Goal: Book appointment/travel/reservation

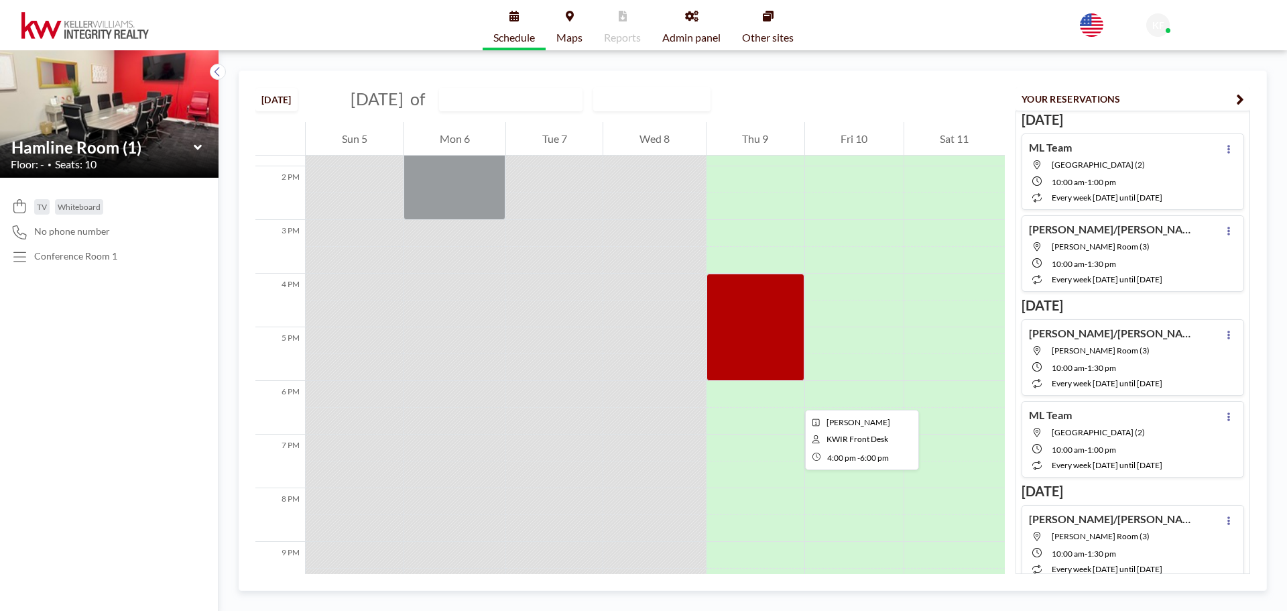
scroll to position [741, 0]
click at [568, 102] on input "text" at bounding box center [504, 99] width 129 height 22
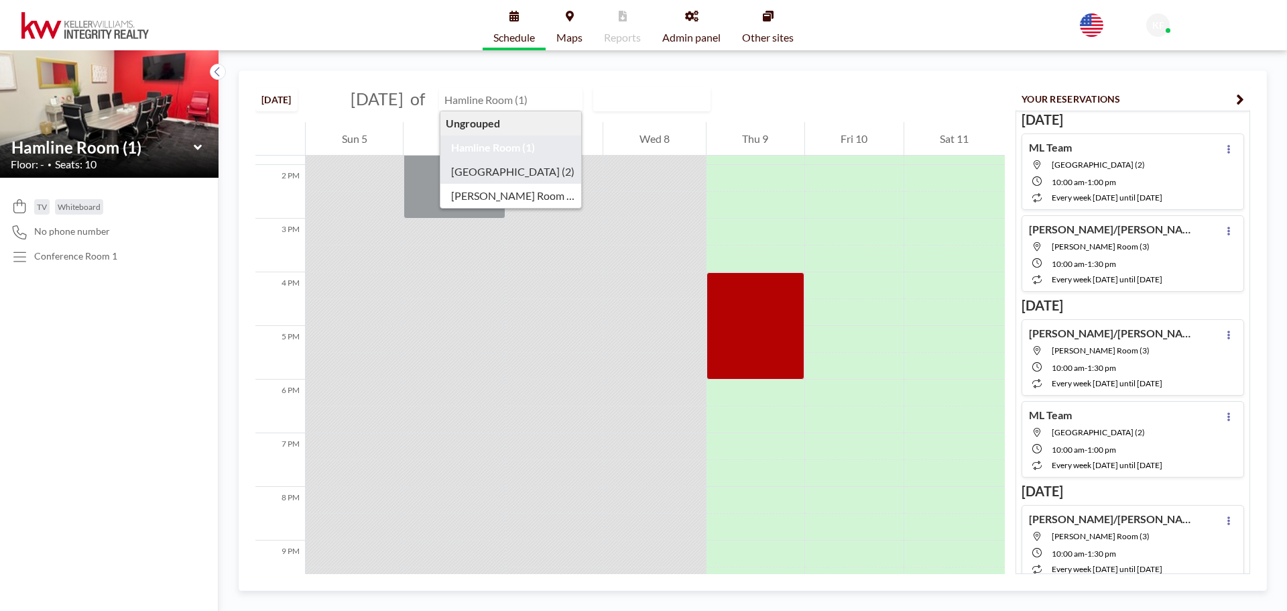
type input "[GEOGRAPHIC_DATA] (2)"
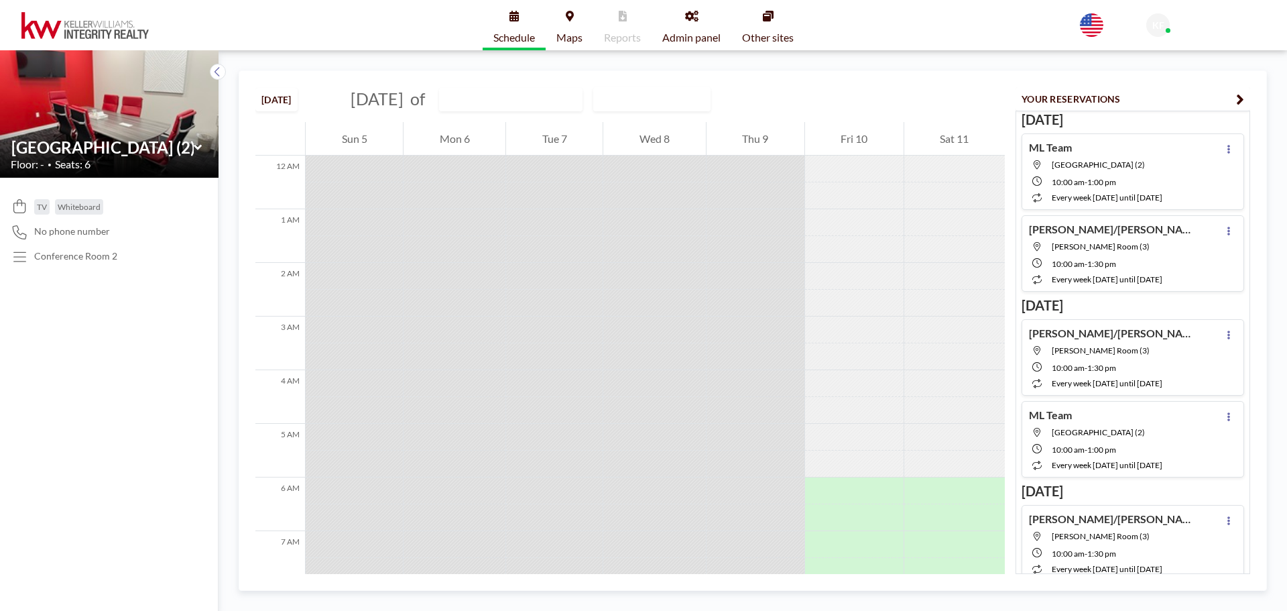
scroll to position [335, 0]
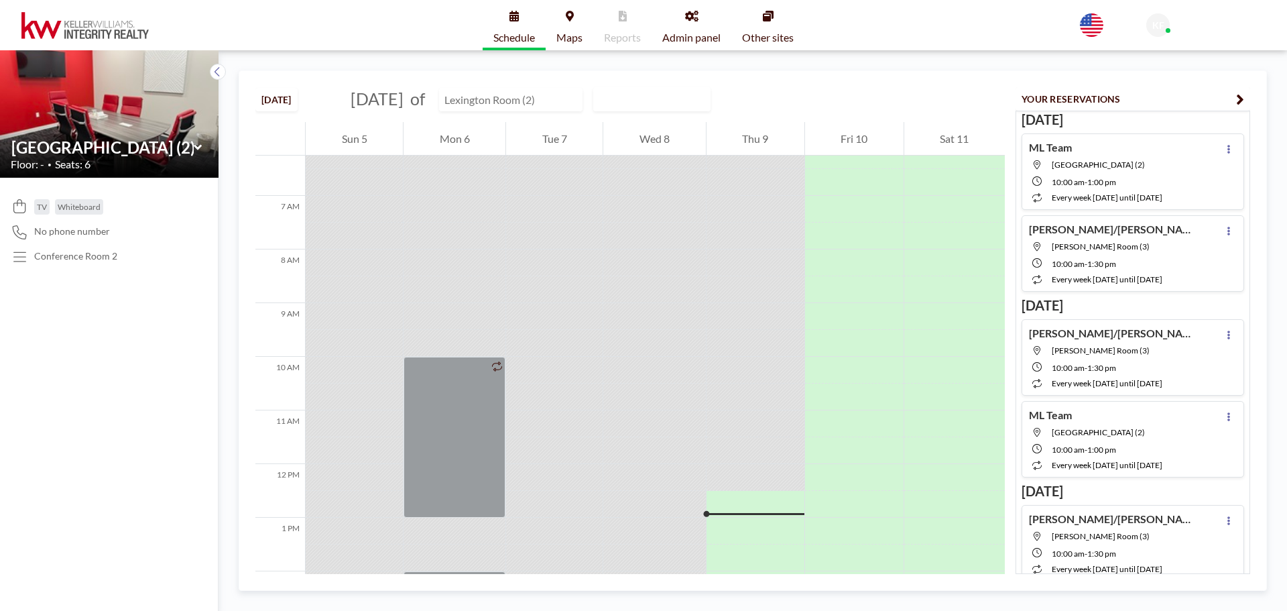
click at [537, 103] on input "text" at bounding box center [504, 99] width 129 height 22
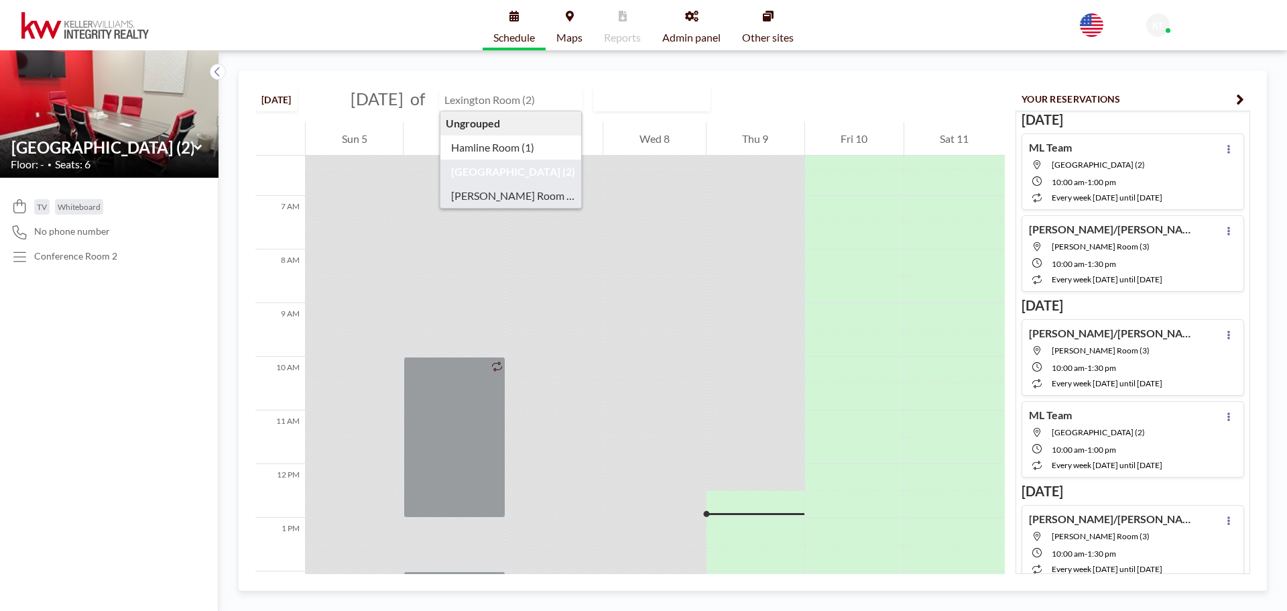
type input "[PERSON_NAME] Room (3)"
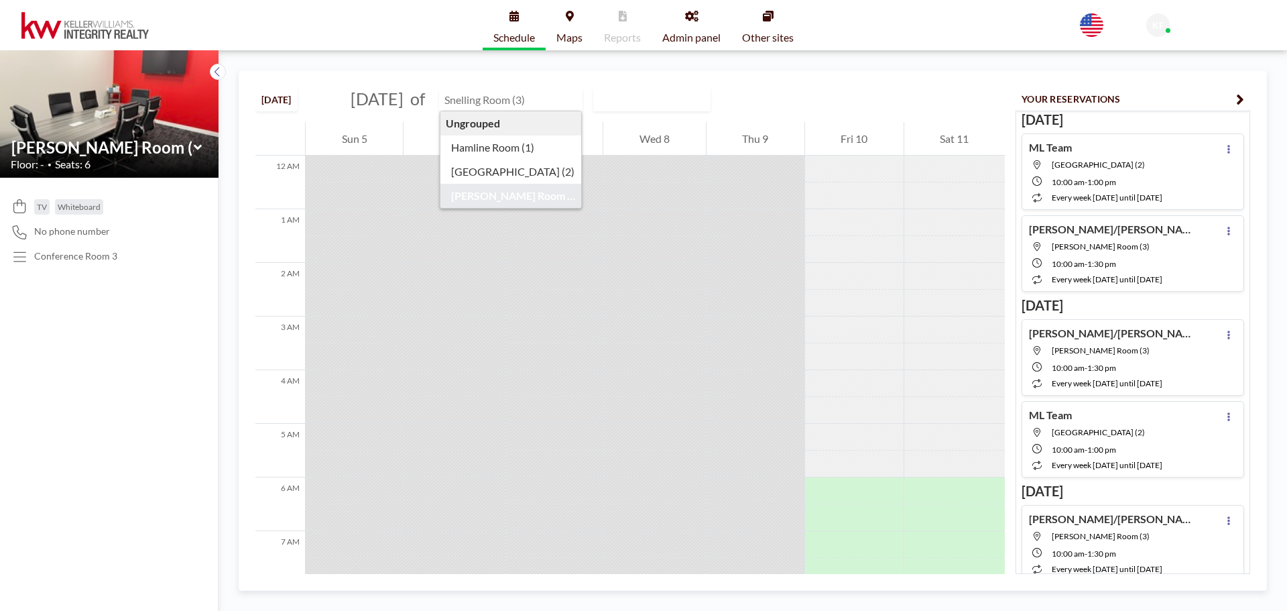
click at [535, 104] on input "text" at bounding box center [504, 99] width 129 height 22
type input "Hamline Room (1)"
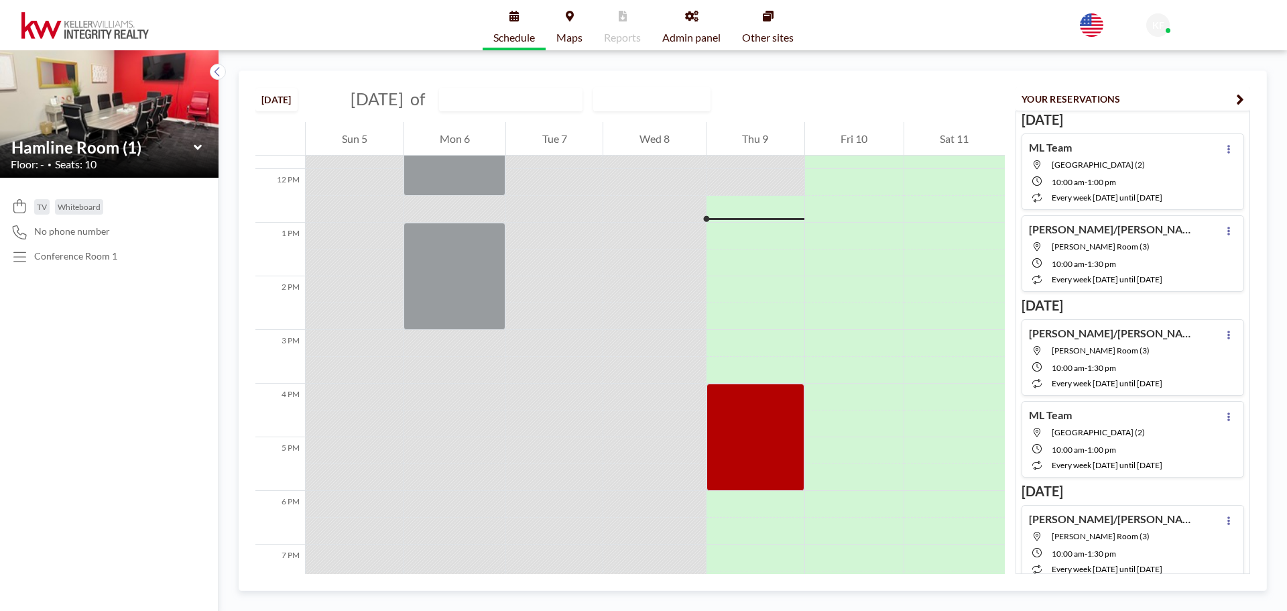
scroll to position [670, 0]
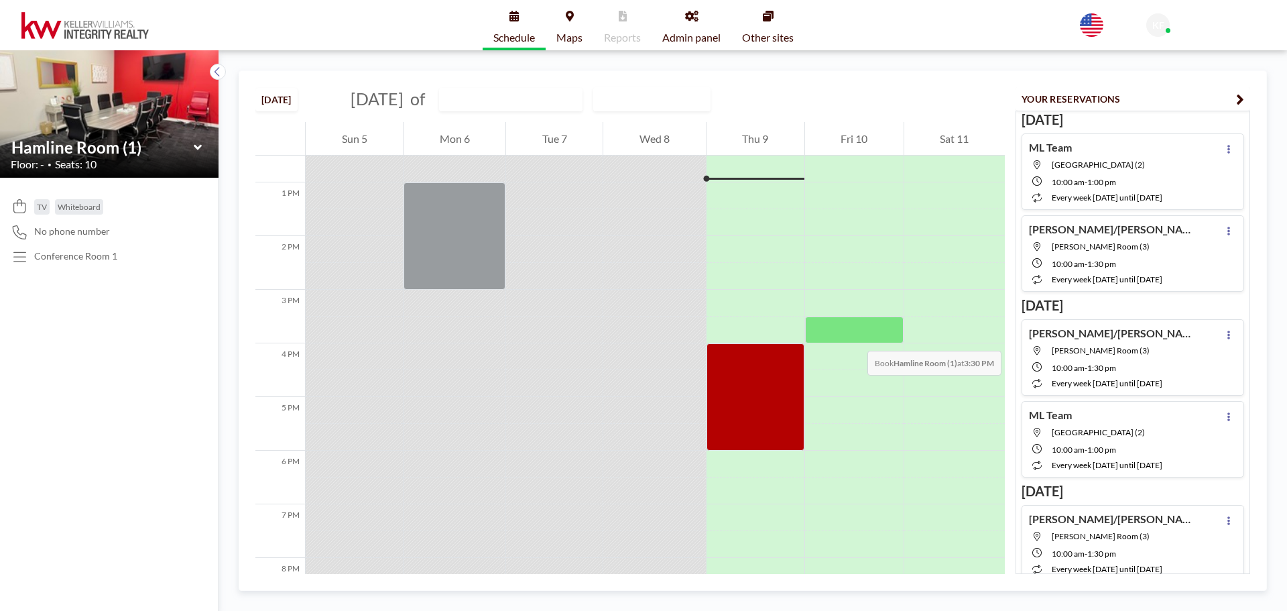
click at [854, 337] on div at bounding box center [854, 329] width 99 height 27
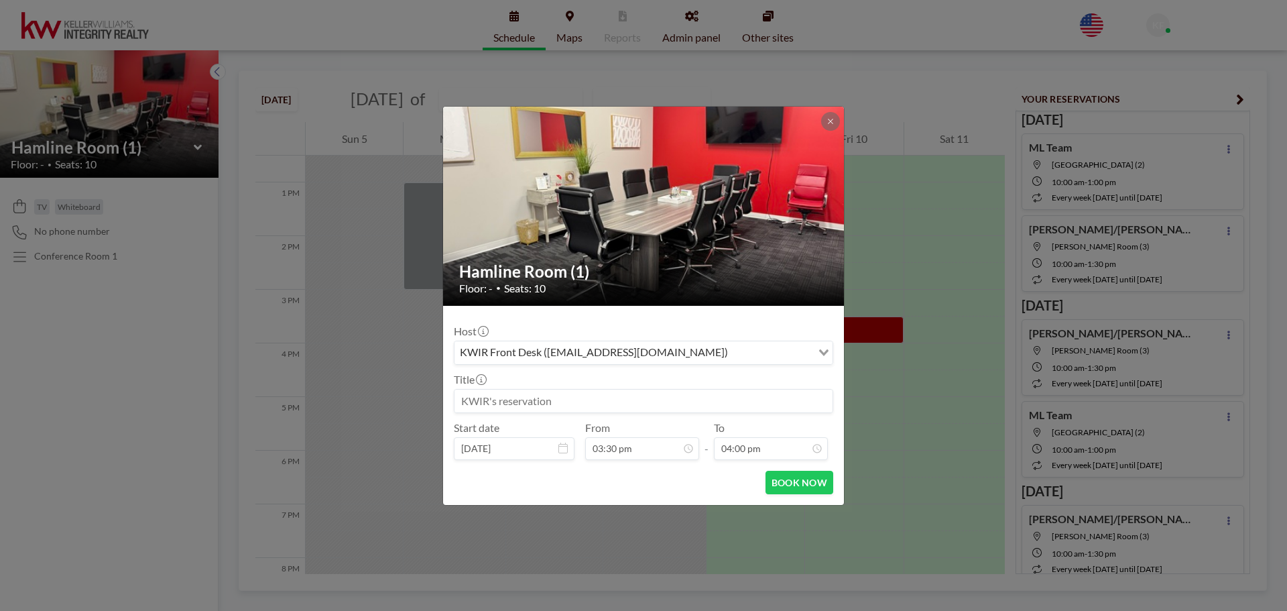
click at [736, 399] on input at bounding box center [643, 400] width 378 height 23
type input "[PERSON_NAME]"
